Goal: Transaction & Acquisition: Subscribe to service/newsletter

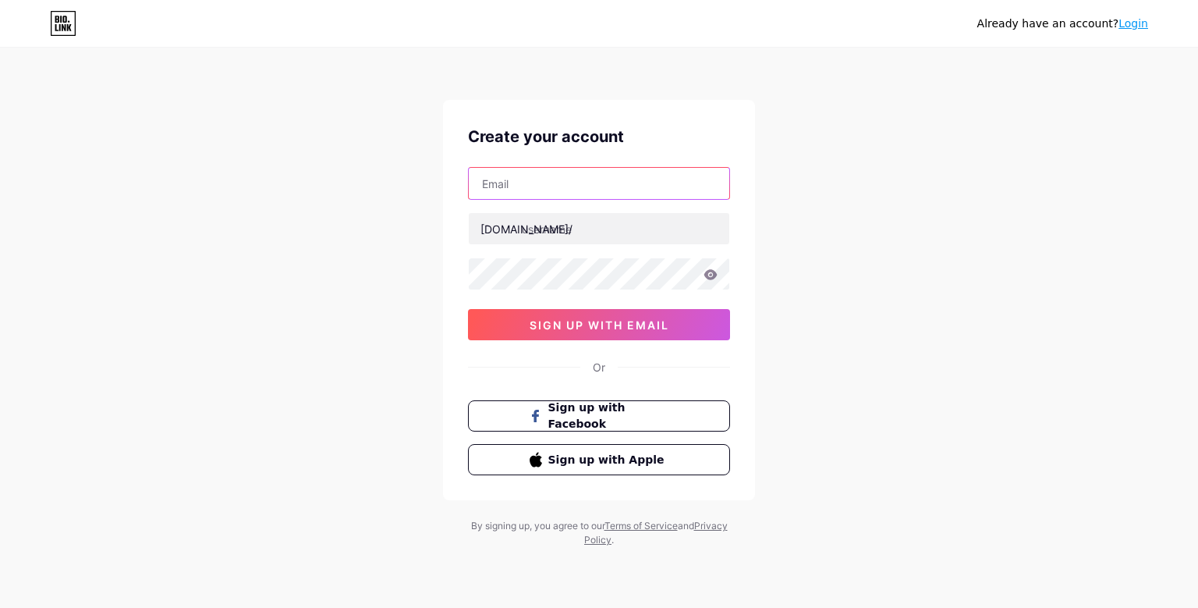
click at [623, 190] on input "text" at bounding box center [599, 183] width 261 height 31
paste input "[EMAIL_ADDRESS][DOMAIN_NAME]"
type input "[EMAIL_ADDRESS][DOMAIN_NAME]"
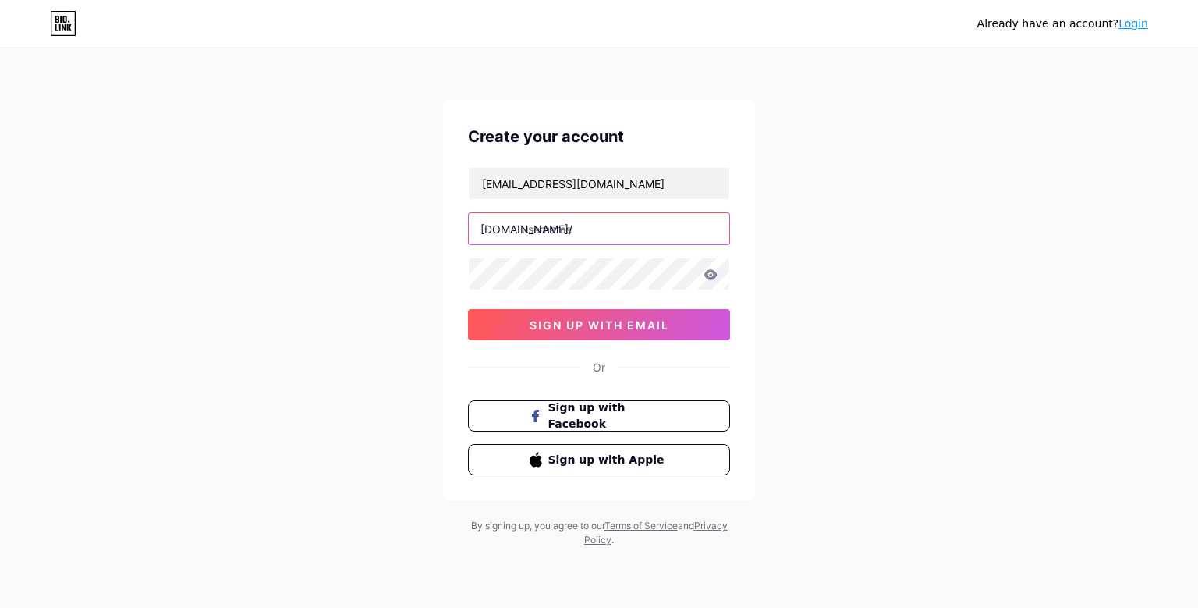
click at [636, 225] on input "text" at bounding box center [599, 228] width 261 height 31
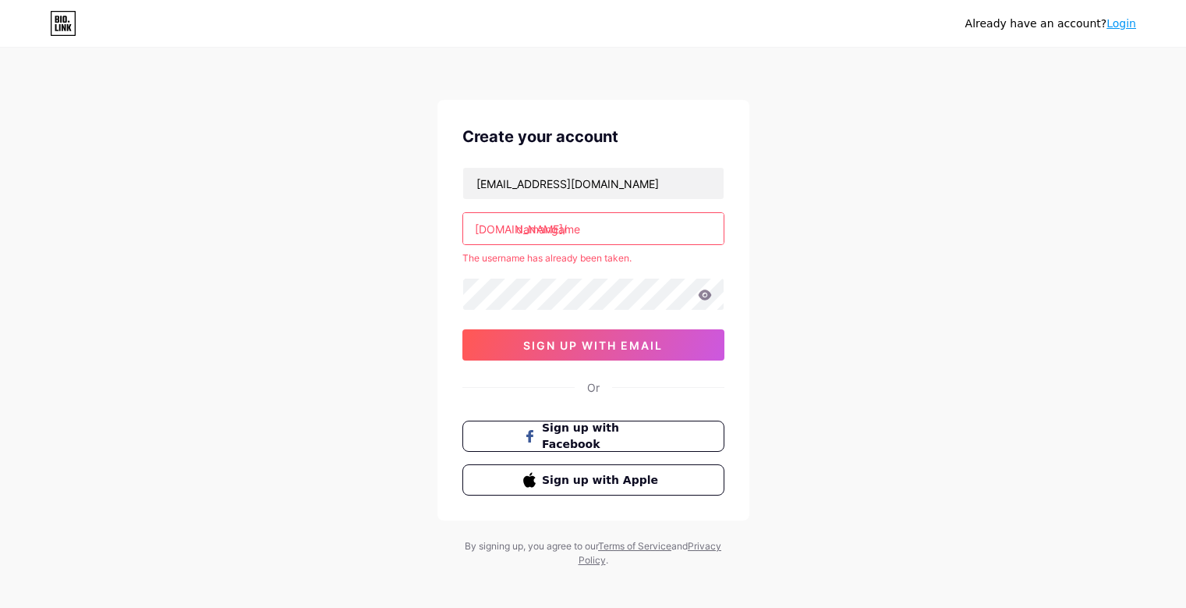
click at [607, 232] on input "damangame" at bounding box center [593, 228] width 261 height 31
type input "damangames"
click at [612, 236] on input "damangames" at bounding box center [593, 228] width 261 height 31
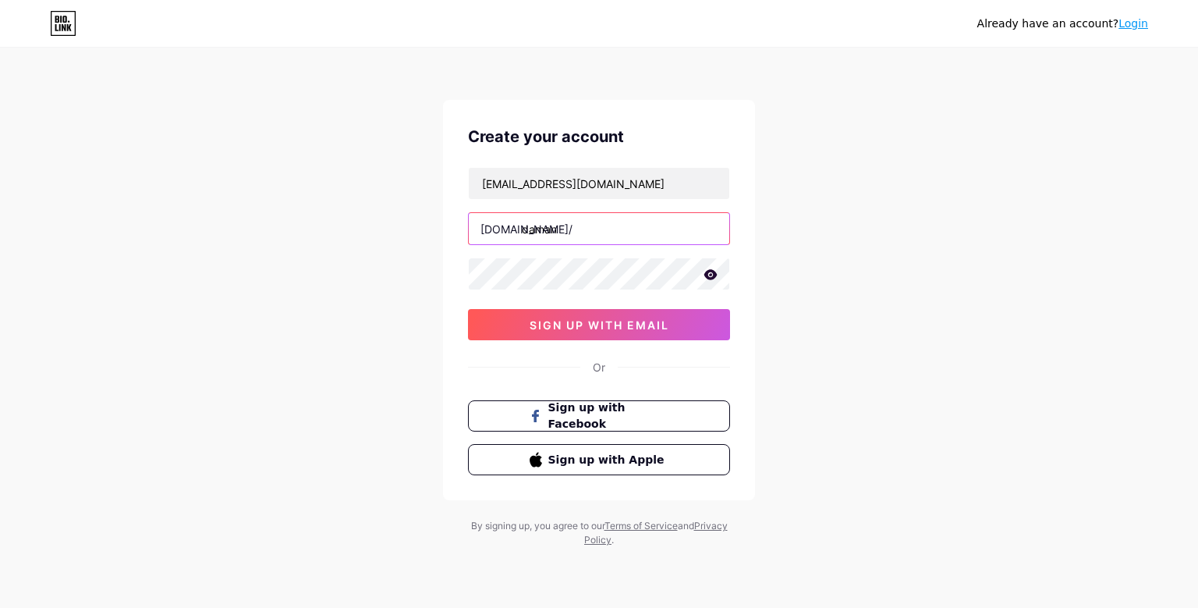
click at [612, 236] on input "daman" at bounding box center [599, 228] width 261 height 31
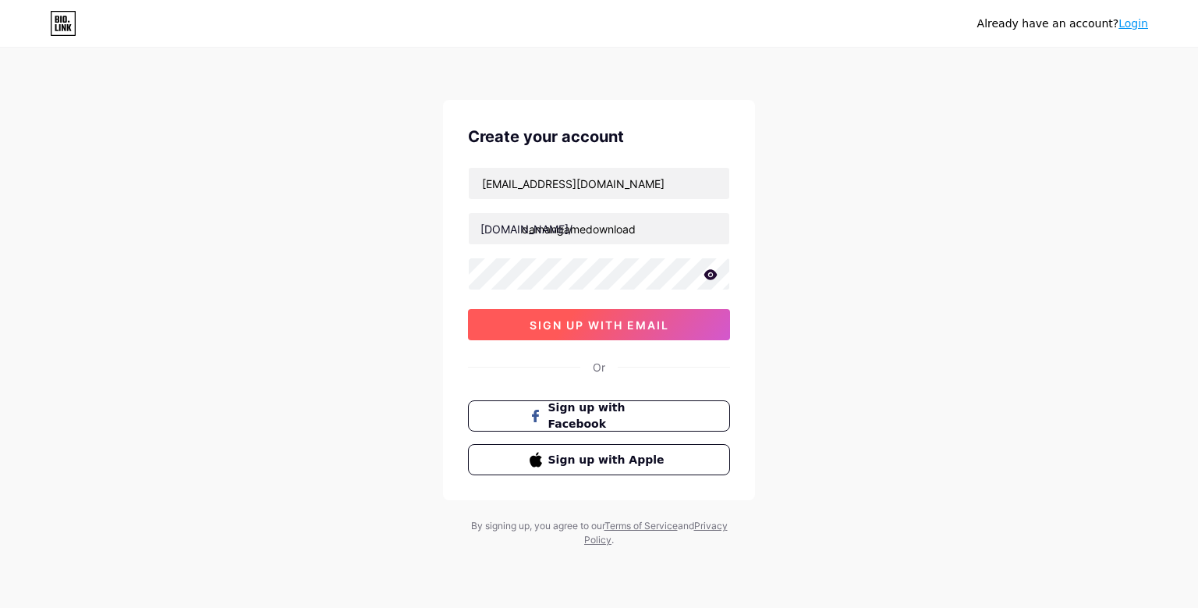
click at [609, 325] on span "sign up with email" at bounding box center [600, 324] width 140 height 13
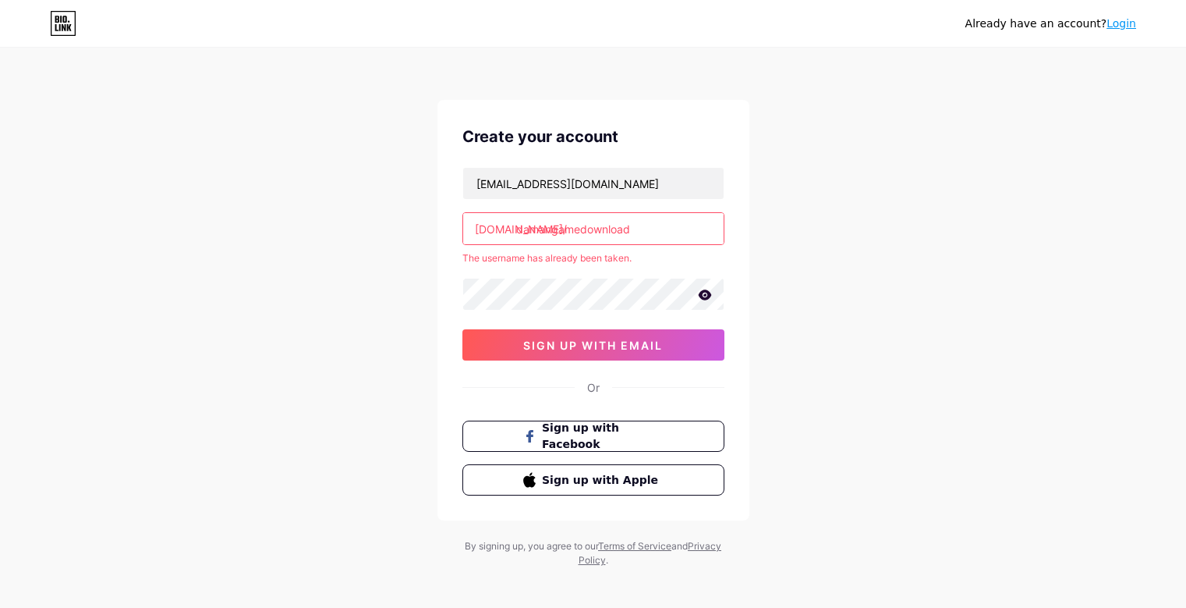
click at [648, 228] on input "damangamedownload" at bounding box center [593, 228] width 261 height 31
click at [648, 227] on input "damangamedownload" at bounding box center [593, 228] width 261 height 31
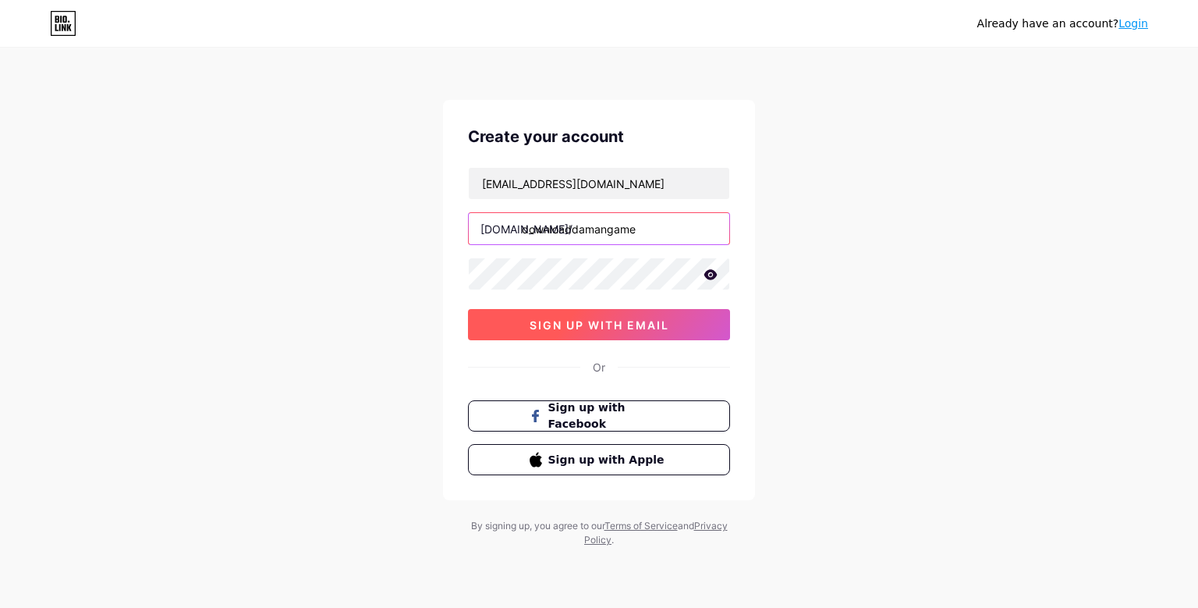
type input "downloaddamangame"
click at [600, 325] on div "[EMAIL_ADDRESS][DOMAIN_NAME] [DOMAIN_NAME]/ downloaddamangame 0cAFcWeA4JUHLrSrz…" at bounding box center [599, 253] width 262 height 173
click at [659, 330] on span "sign up with email" at bounding box center [600, 324] width 140 height 13
